Goal: Browse casually

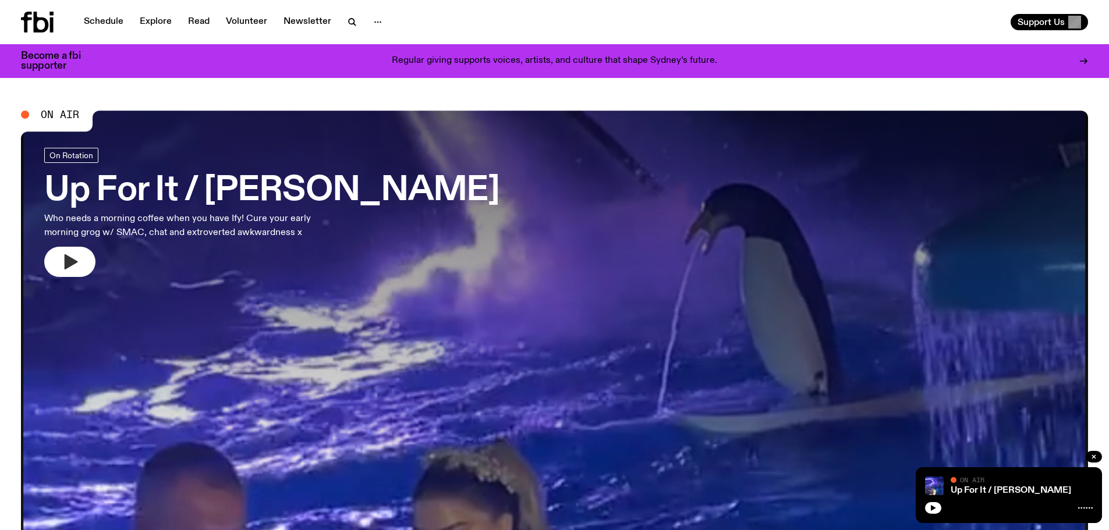
click at [61, 261] on icon "button" at bounding box center [70, 262] width 19 height 19
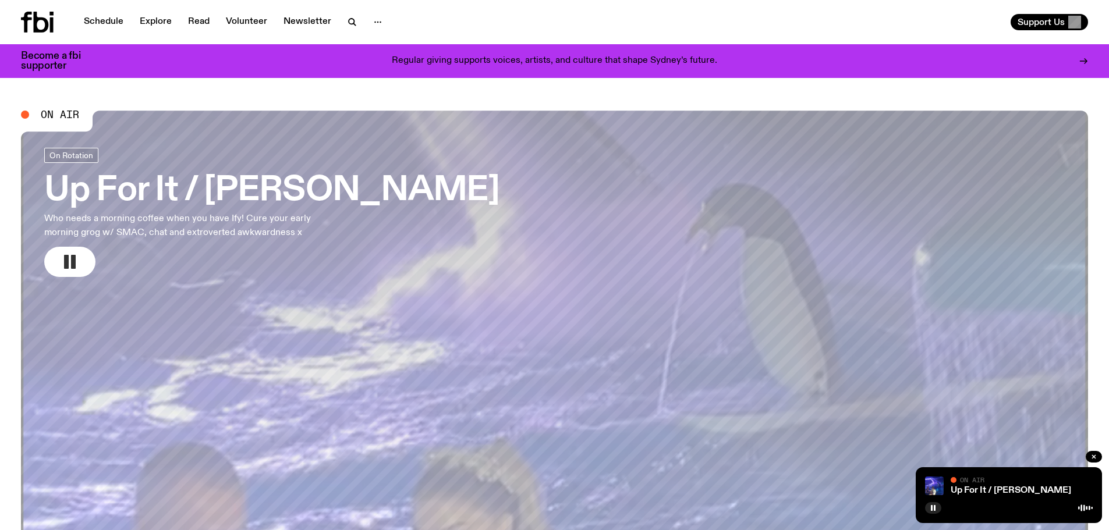
click at [69, 254] on icon "button" at bounding box center [70, 262] width 19 height 19
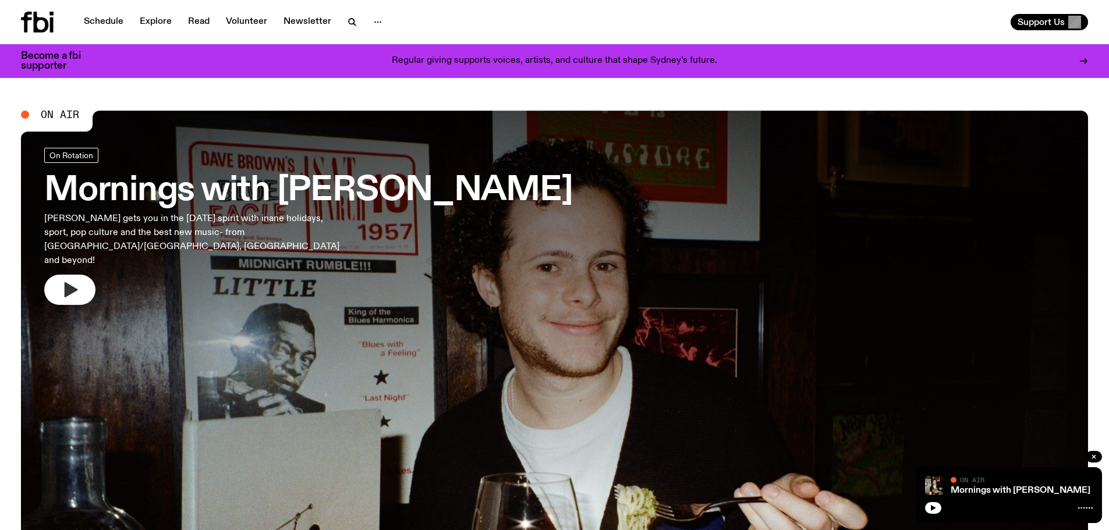
click at [72, 281] on icon "button" at bounding box center [70, 290] width 19 height 19
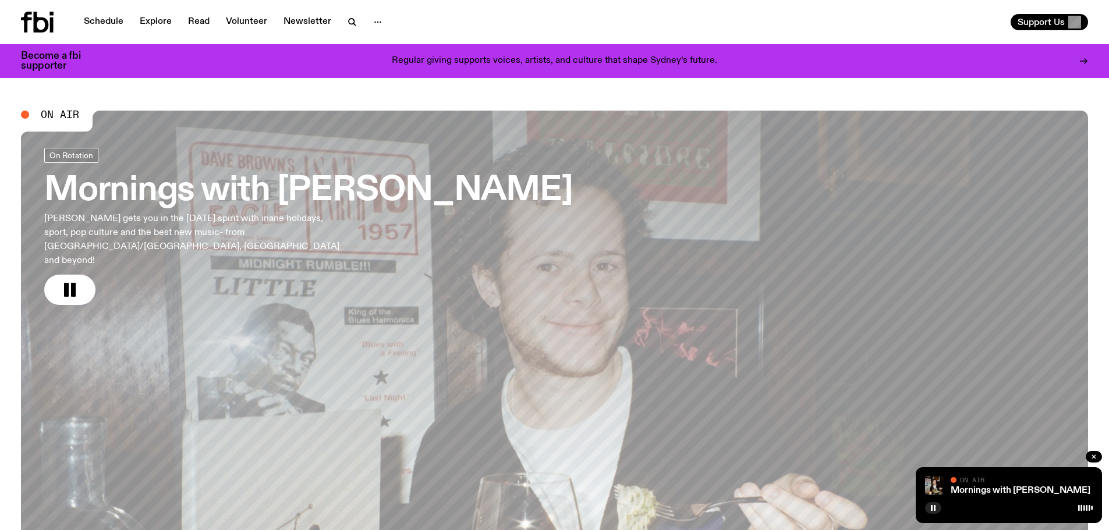
click at [73, 260] on div "On Rotation Mornings with Sam Lane Sam Lane gets you in the Friday spirit with …" at bounding box center [308, 226] width 529 height 157
click at [73, 283] on rect "button" at bounding box center [73, 290] width 5 height 14
